Goal: Task Accomplishment & Management: Complete application form

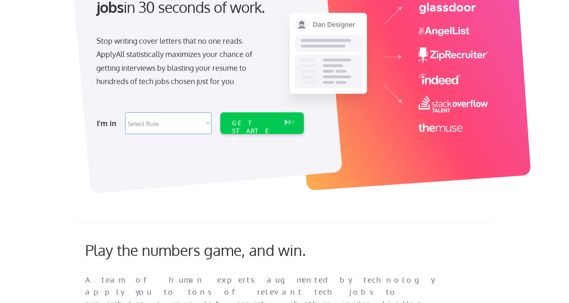
scroll to position [118, 0]
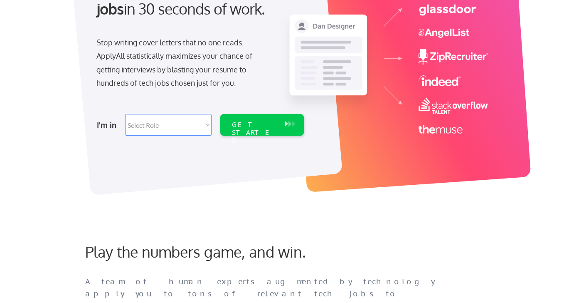
click at [208, 123] on select "Select Role Software Engineering Product Management Customer Success Sales UI/U…" at bounding box center [168, 125] width 86 height 22
select select ""sales0""
click at [125, 114] on select "Select Role Software Engineering Product Management Customer Success Sales UI/U…" at bounding box center [168, 125] width 86 height 22
select select ""sales0""
click at [257, 125] on div "GET STARTED" at bounding box center [254, 133] width 44 height 24
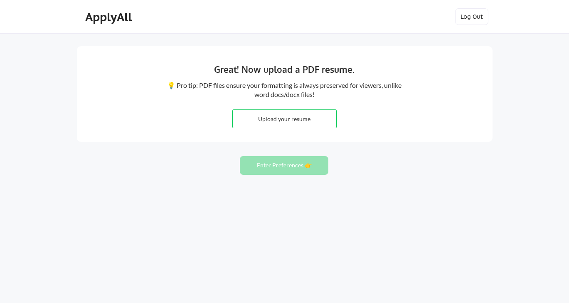
click at [282, 119] on input "file" at bounding box center [284, 119] width 103 height 18
type input "C:\fakepath\Addison Armstrong resume 2509.pdf"
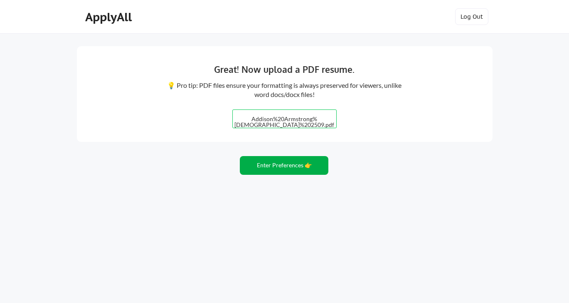
click at [287, 165] on button "Enter Preferences 👉" at bounding box center [284, 165] width 89 height 19
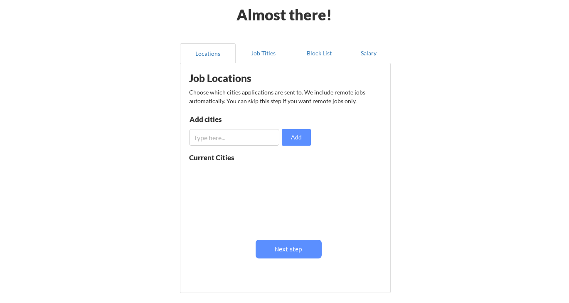
scroll to position [38, 0]
click at [240, 141] on input "input" at bounding box center [234, 137] width 90 height 17
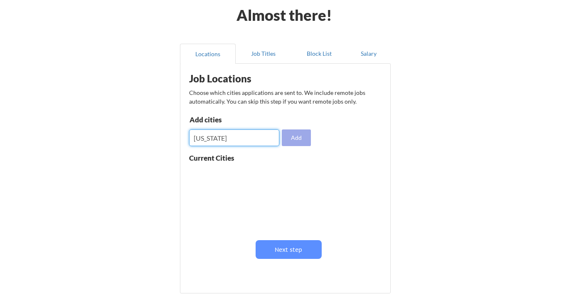
type input "new york"
click at [298, 139] on button "Add" at bounding box center [296, 137] width 29 height 17
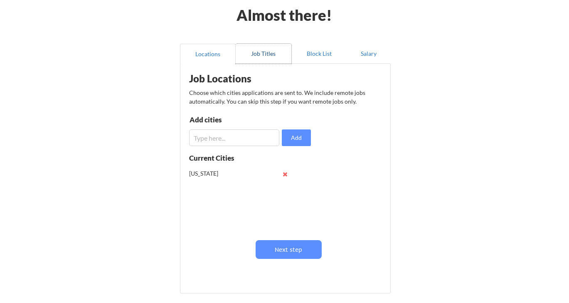
click at [264, 55] on button "Job Titles" at bounding box center [264, 54] width 56 height 20
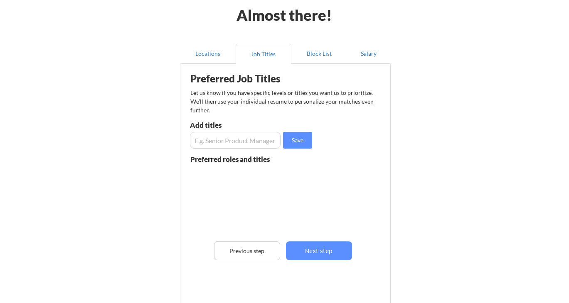
click at [243, 142] on input "input" at bounding box center [235, 140] width 91 height 17
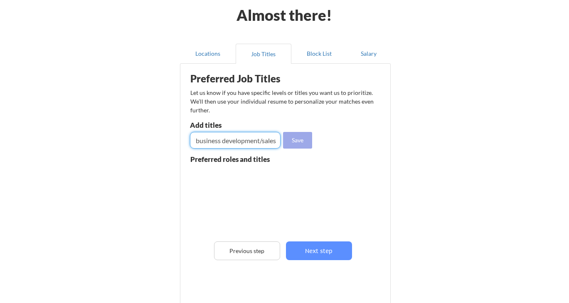
type input "Director of business development/sales"
click at [301, 141] on button "Save" at bounding box center [297, 140] width 29 height 17
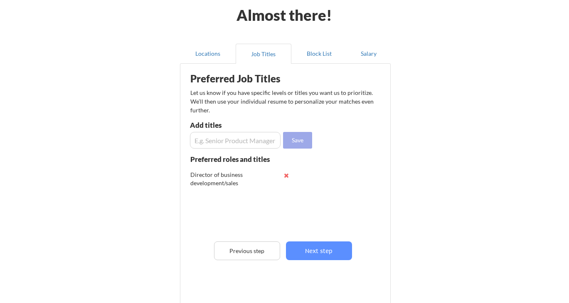
click at [301, 141] on button "Save" at bounding box center [297, 140] width 29 height 17
click at [206, 56] on button "Locations" at bounding box center [208, 54] width 56 height 20
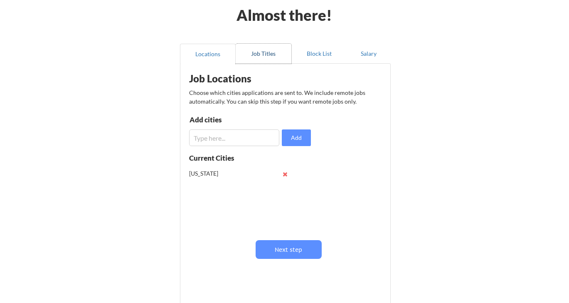
click at [260, 54] on button "Job Titles" at bounding box center [264, 54] width 56 height 20
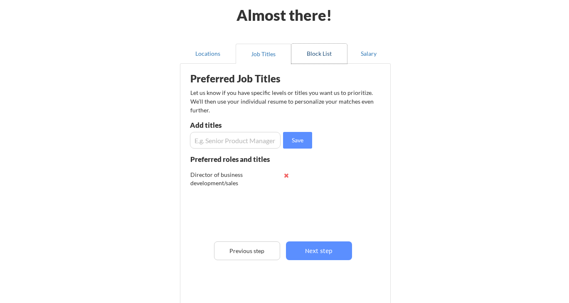
click at [315, 55] on button "Block List" at bounding box center [319, 54] width 56 height 20
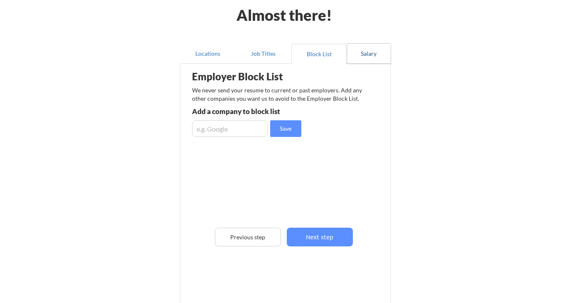
click at [369, 55] on button "Salary" at bounding box center [369, 54] width 44 height 20
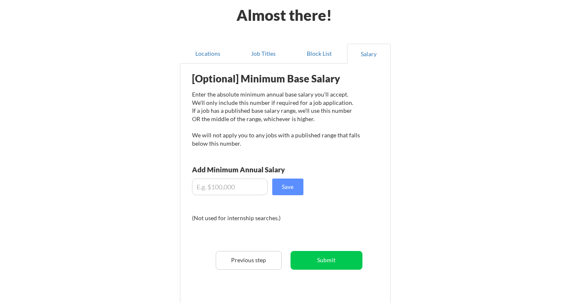
click at [249, 187] on input "input" at bounding box center [230, 186] width 76 height 17
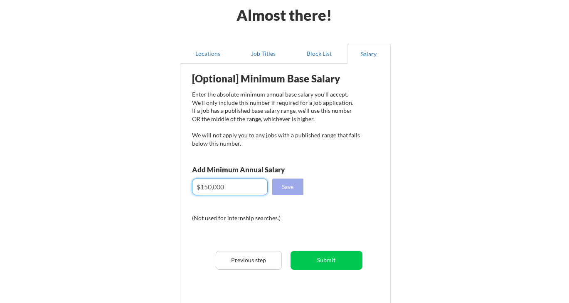
click at [292, 186] on button "Save" at bounding box center [287, 186] width 31 height 17
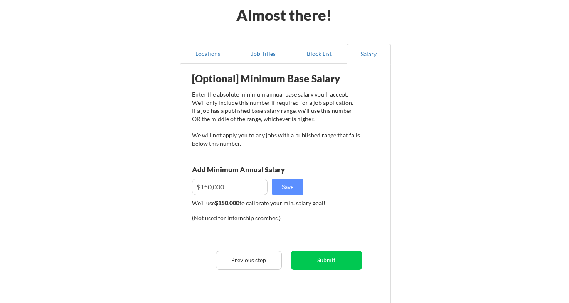
click at [210, 187] on input "input" at bounding box center [230, 186] width 76 height 17
type input "$."
type input "$200,000"
click at [292, 187] on button "Save" at bounding box center [287, 186] width 31 height 17
click at [335, 261] on button "Submit" at bounding box center [326, 260] width 72 height 19
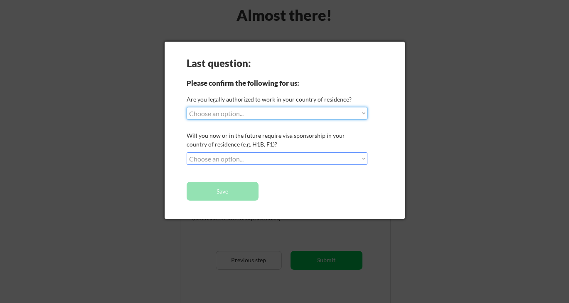
click at [364, 113] on select "Choose an option... Yes, I am a US Citizen Yes, I am a Canadian Citizen Yes, I …" at bounding box center [277, 113] width 181 height 12
select select ""yes__i_am_a_us_citizen""
click at [187, 107] on select "Choose an option... Yes, I am a US Citizen Yes, I am a Canadian Citizen Yes, I …" at bounding box center [277, 113] width 181 height 12
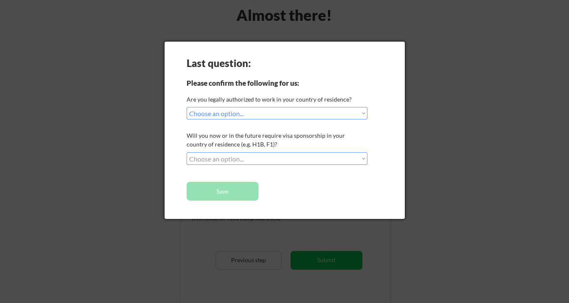
click at [365, 158] on select "Choose an option... No, I will not need sponsorship Yes, I will need sponsorship" at bounding box center [277, 158] width 181 height 12
select select ""no__i_will_not_need_sponsorship""
click at [187, 152] on select "Choose an option... No, I will not need sponsorship Yes, I will need sponsorship" at bounding box center [277, 158] width 181 height 12
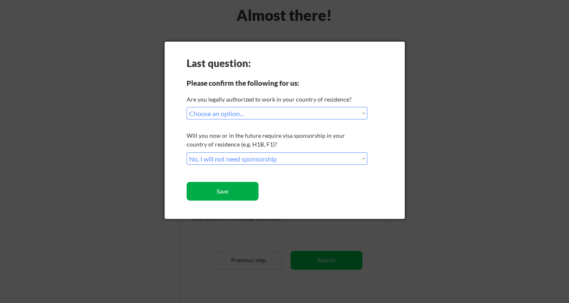
click at [236, 192] on button "Save" at bounding box center [223, 191] width 72 height 19
